Goal: Find specific page/section: Find specific page/section

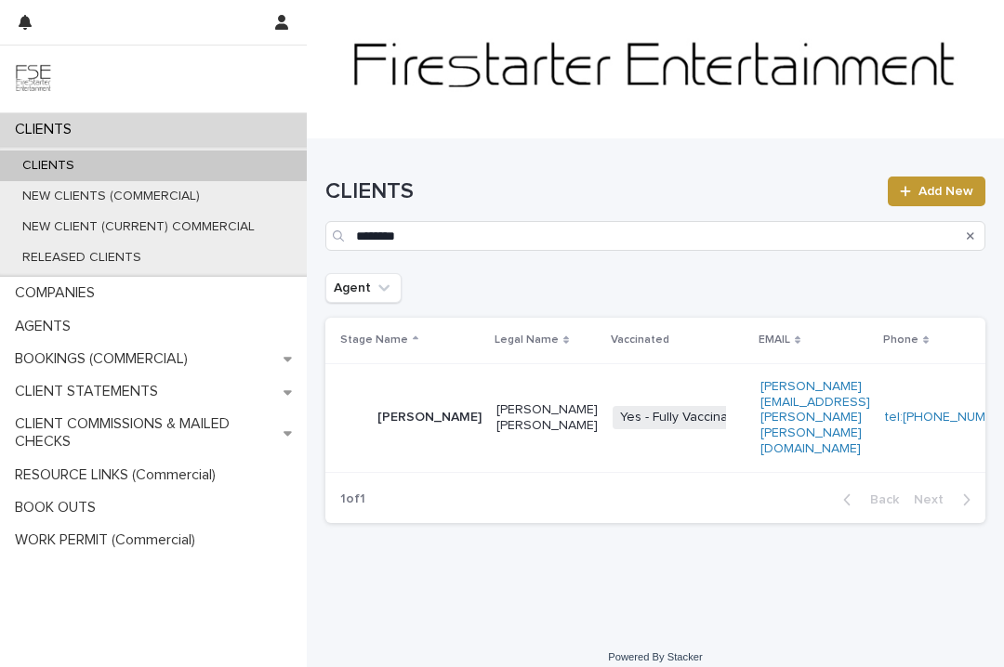
click at [393, 410] on p "[PERSON_NAME]" at bounding box center [429, 418] width 104 height 16
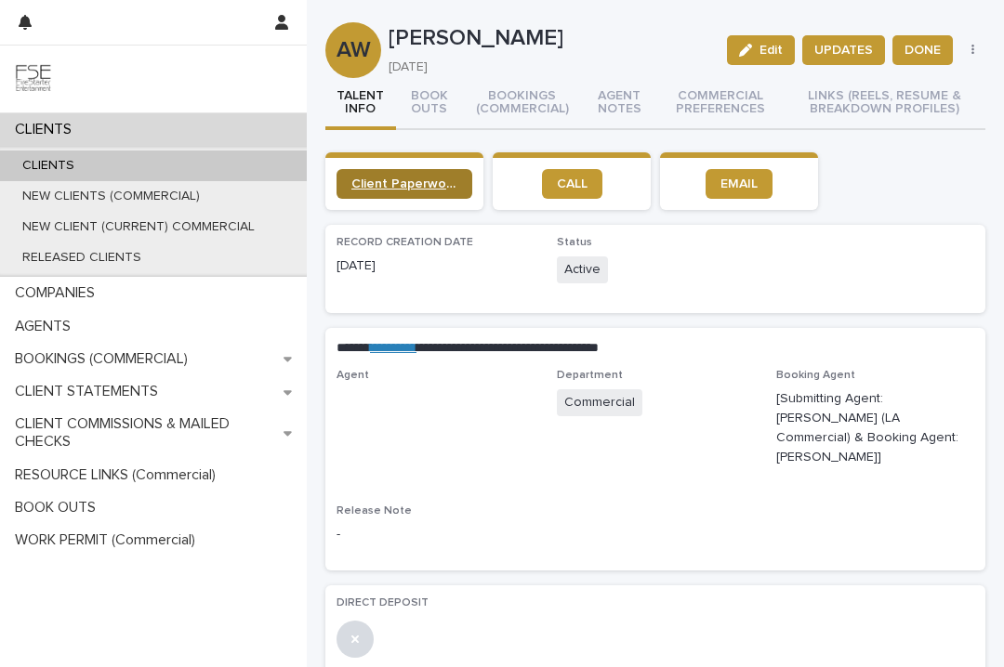
click at [386, 184] on span "Client Paperwork Link" at bounding box center [404, 184] width 106 height 13
click at [162, 174] on div "CLIENTS" at bounding box center [153, 166] width 307 height 31
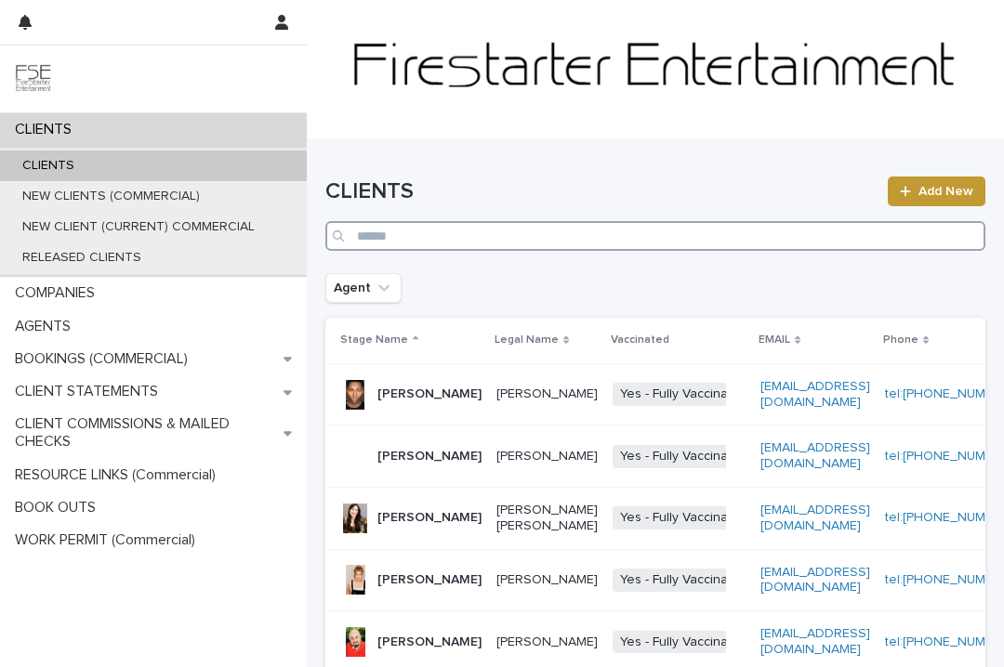
click at [376, 235] on input "Search" at bounding box center [655, 236] width 660 height 30
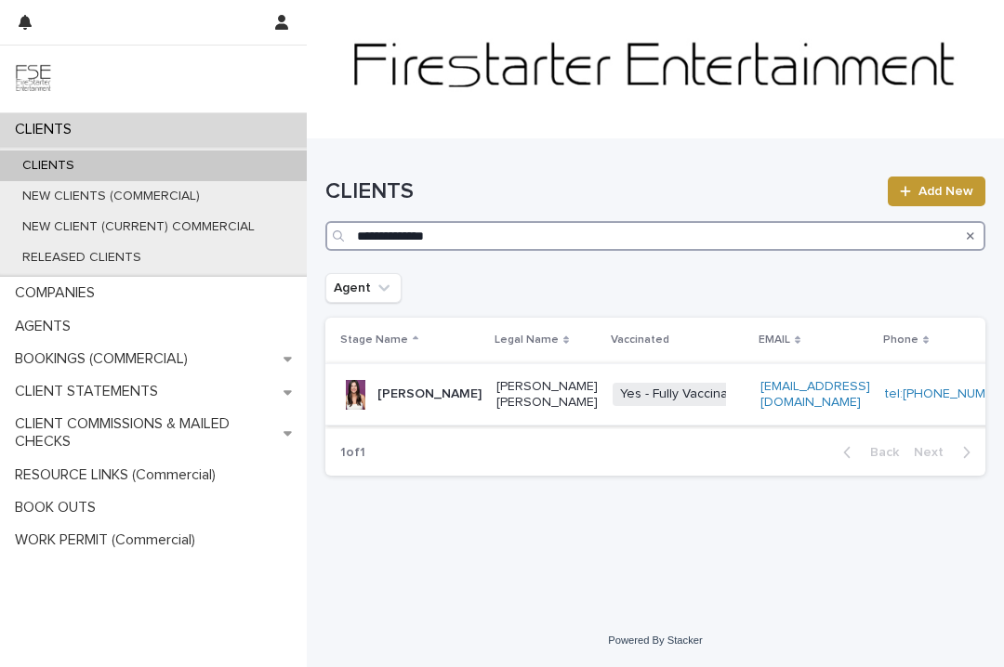
type input "**********"
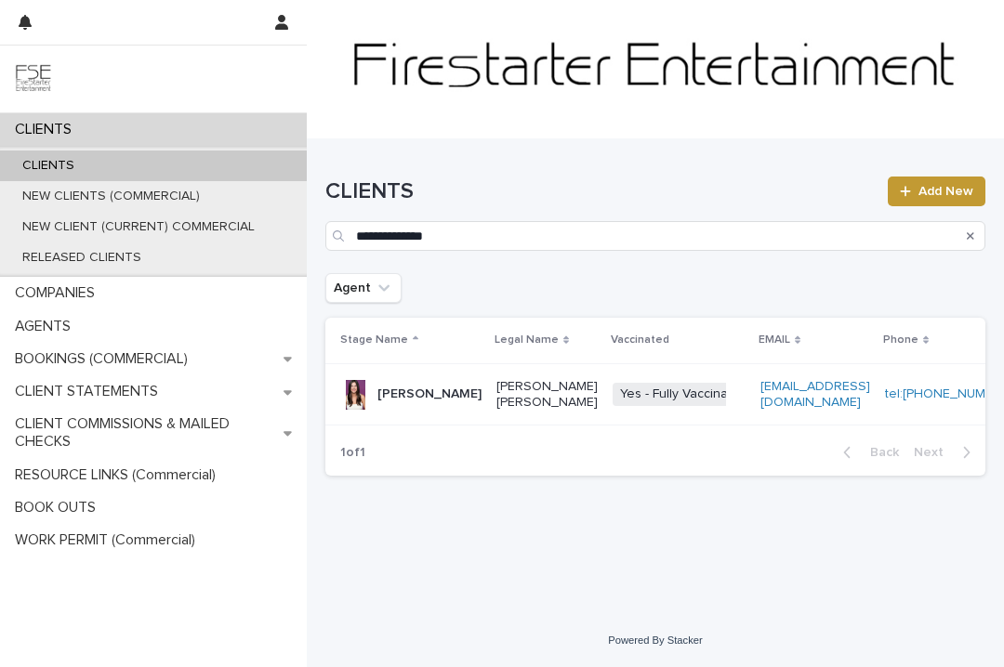
click at [394, 387] on p "[PERSON_NAME]" at bounding box center [429, 395] width 104 height 16
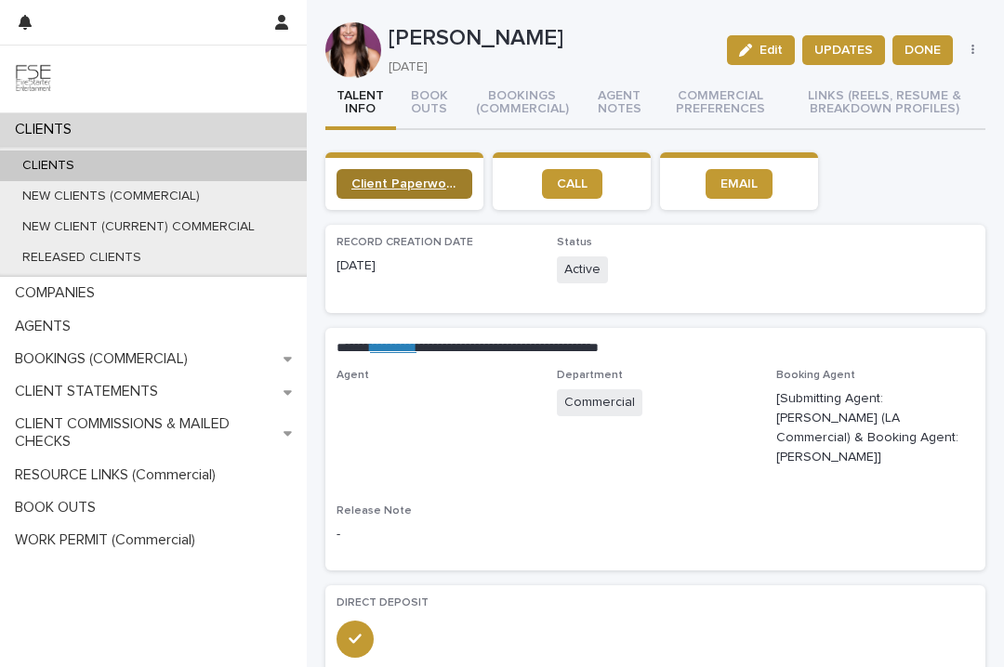
click at [402, 185] on span "Client Paperwork Link" at bounding box center [404, 184] width 106 height 13
click at [106, 155] on div "CLIENTS" at bounding box center [153, 166] width 307 height 31
